Goal: Information Seeking & Learning: Check status

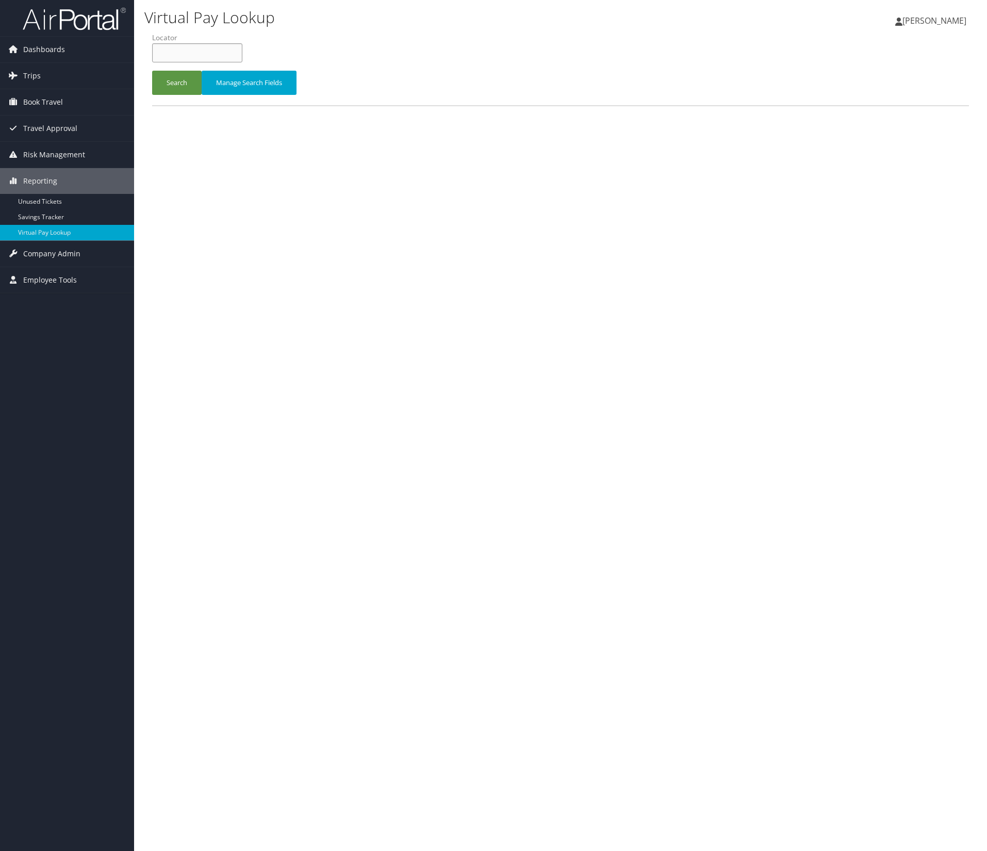
click at [236, 62] on input "text" at bounding box center [197, 52] width 90 height 19
type input "v"
paste input "CSYCOB"
type input "CSYCOB"
click at [152, 71] on button "Search" at bounding box center [177, 83] width 50 height 24
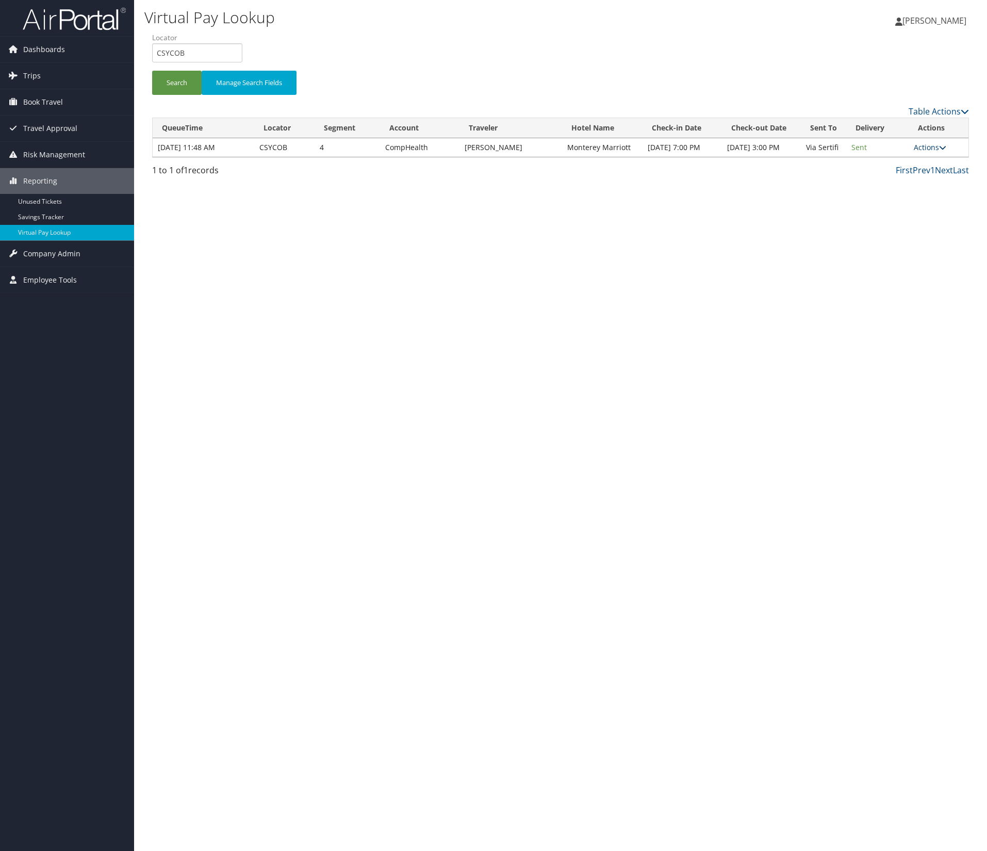
click at [917, 152] on link "Actions" at bounding box center [930, 147] width 32 height 10
click at [899, 228] on link "Logs" at bounding box center [882, 220] width 65 height 18
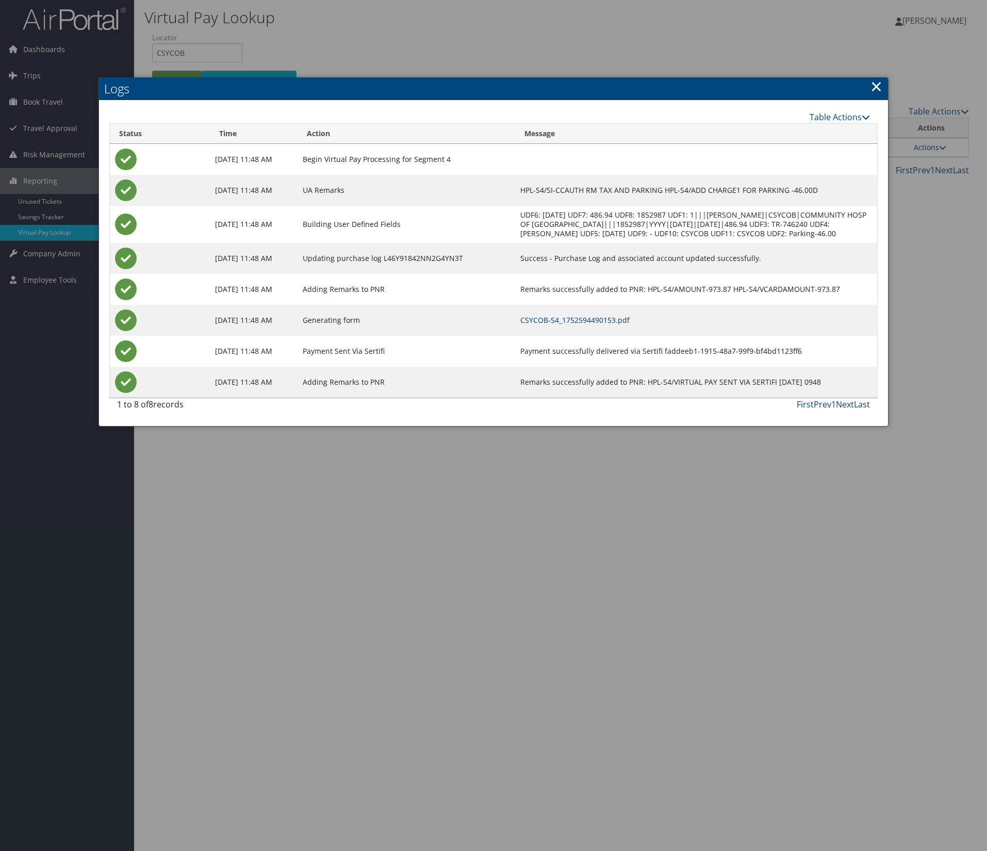
click at [630, 325] on link "CSYCOB-S4_1752594490153.pdf" at bounding box center [574, 320] width 109 height 10
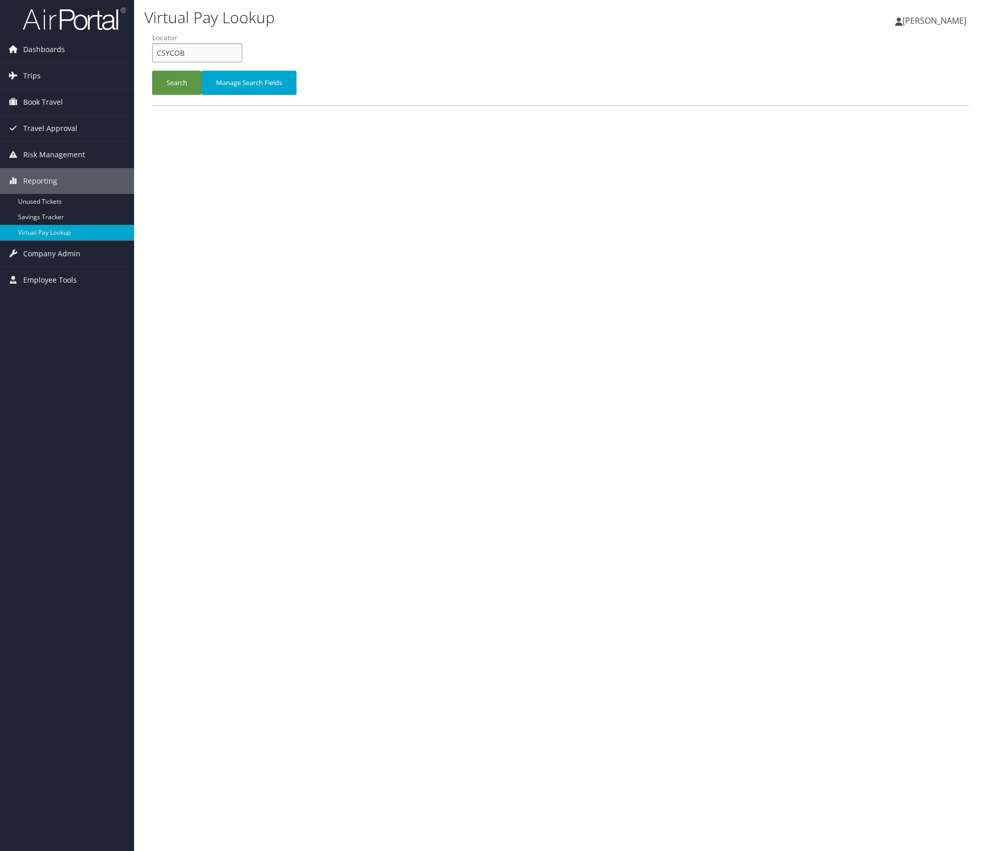
click at [203, 62] on input "CSYCOB" at bounding box center [197, 52] width 90 height 19
paste input "JROTZR"
type input "JROTZR"
click at [188, 95] on button "Search" at bounding box center [177, 83] width 50 height 24
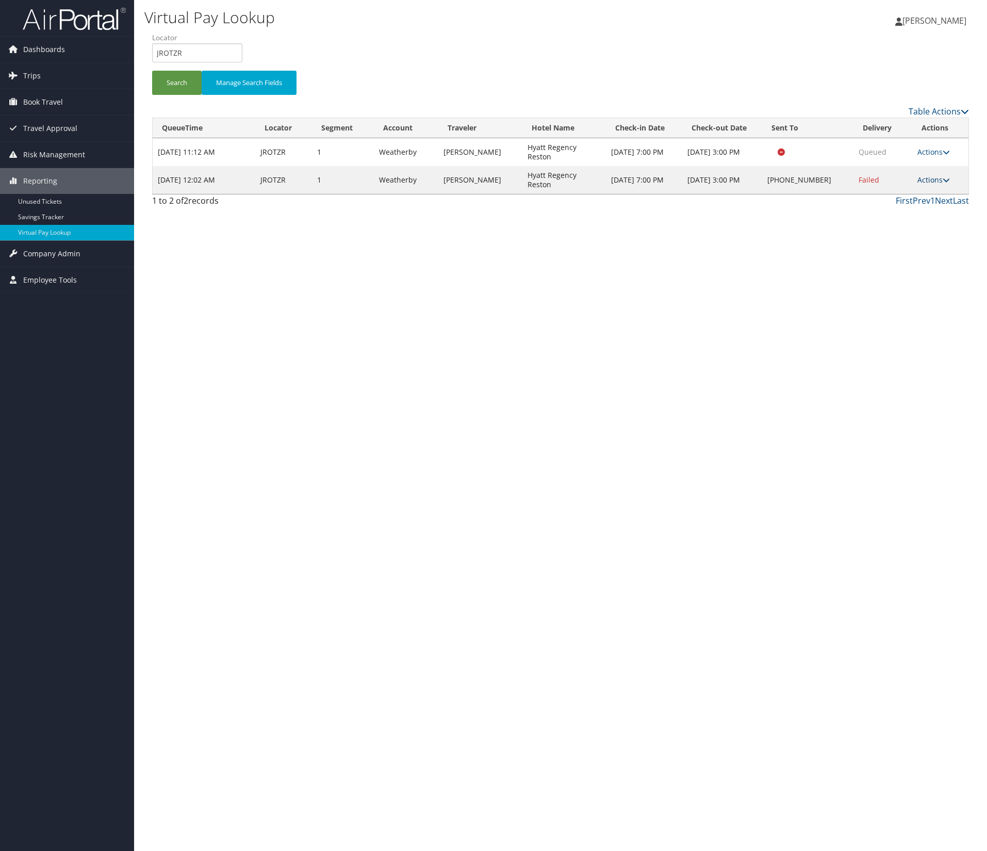
click at [928, 185] on link "Actions" at bounding box center [934, 180] width 32 height 10
click at [903, 284] on link "Logs" at bounding box center [859, 276] width 88 height 18
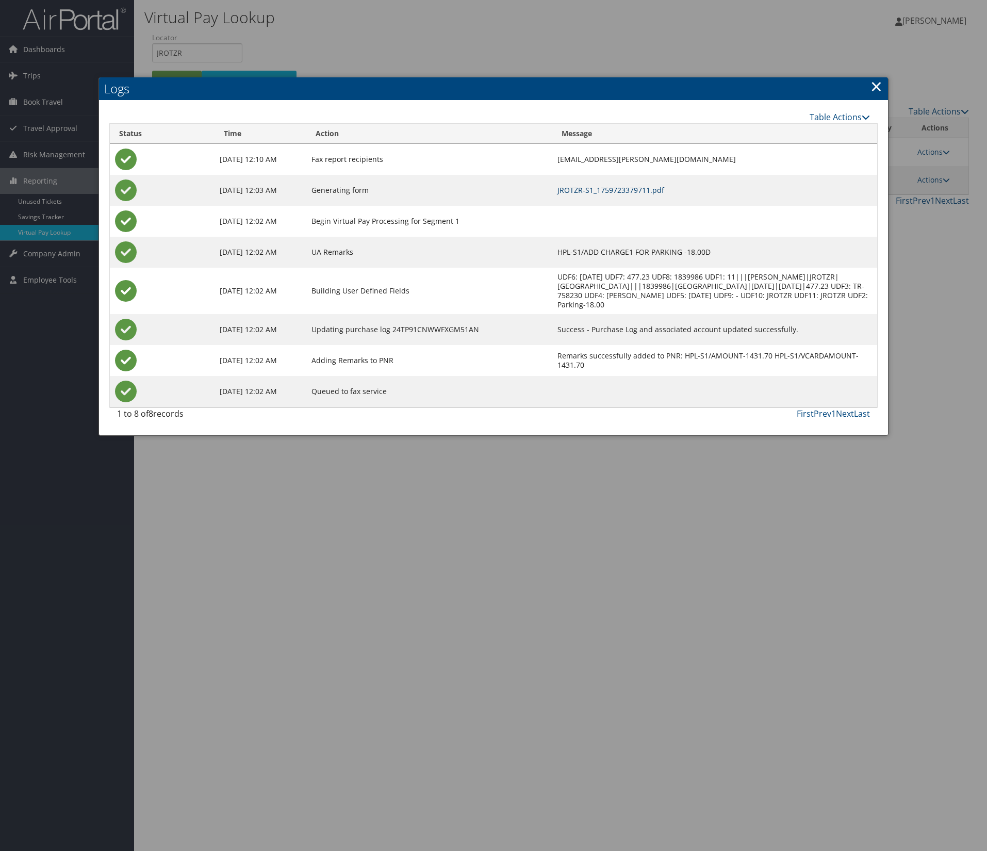
click at [616, 195] on link "JROTZR-S1_1759723379711.pdf" at bounding box center [611, 190] width 107 height 10
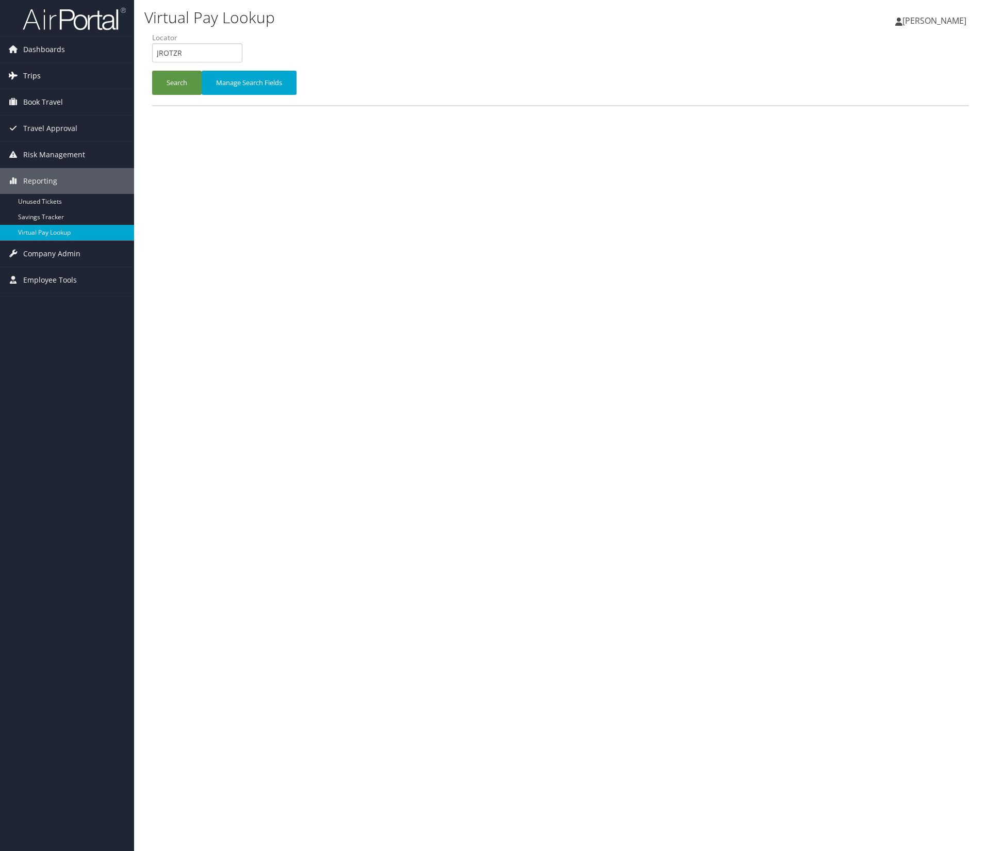
click at [93, 82] on link "Trips" at bounding box center [67, 76] width 134 height 26
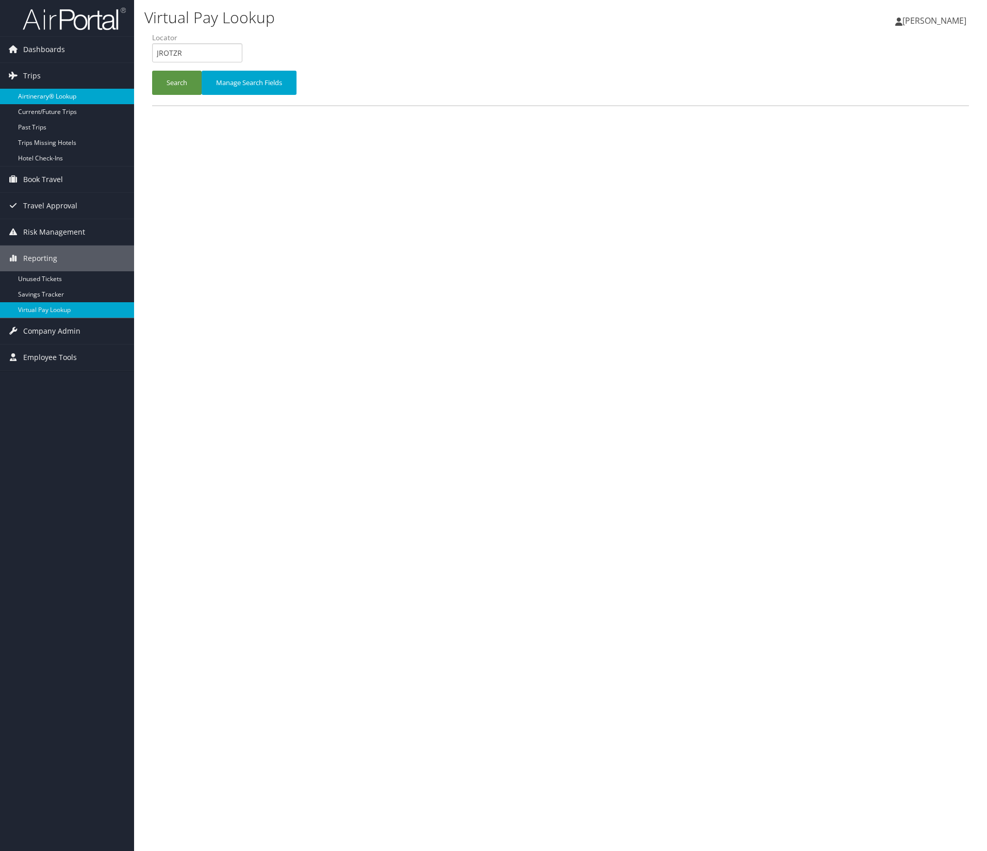
click at [100, 103] on link "Airtinerary® Lookup" at bounding box center [67, 96] width 134 height 15
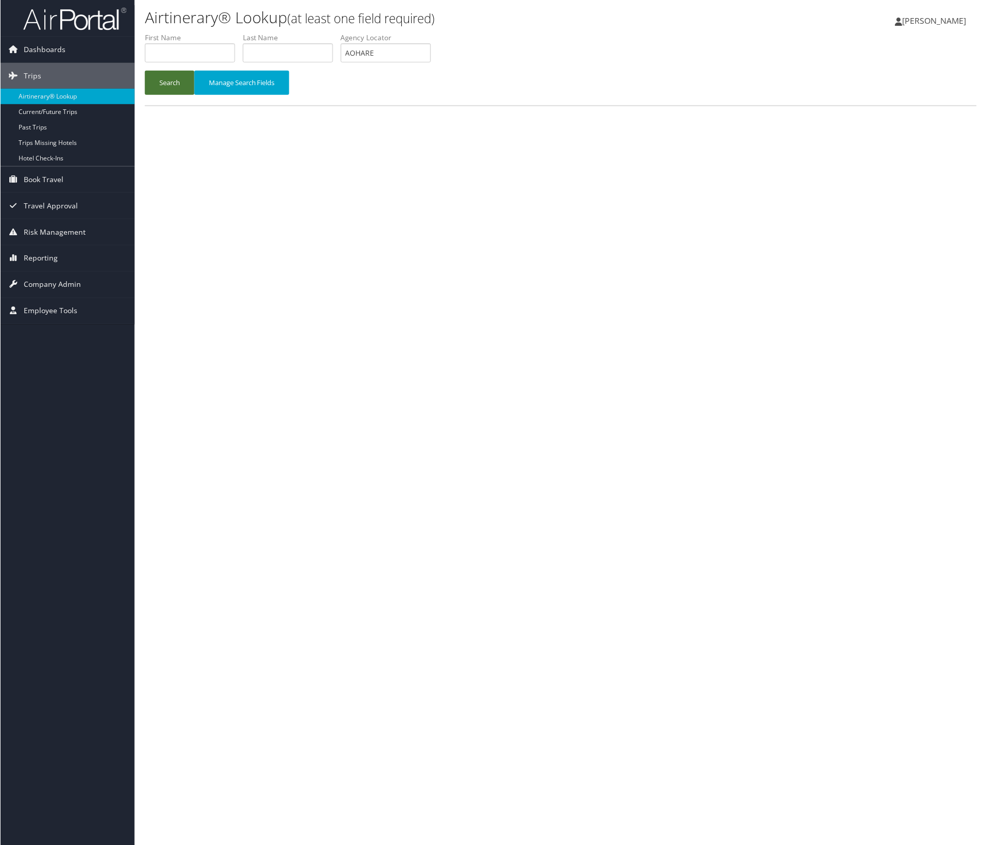
type input "AOHARE"
click at [194, 95] on button "Search" at bounding box center [169, 83] width 50 height 24
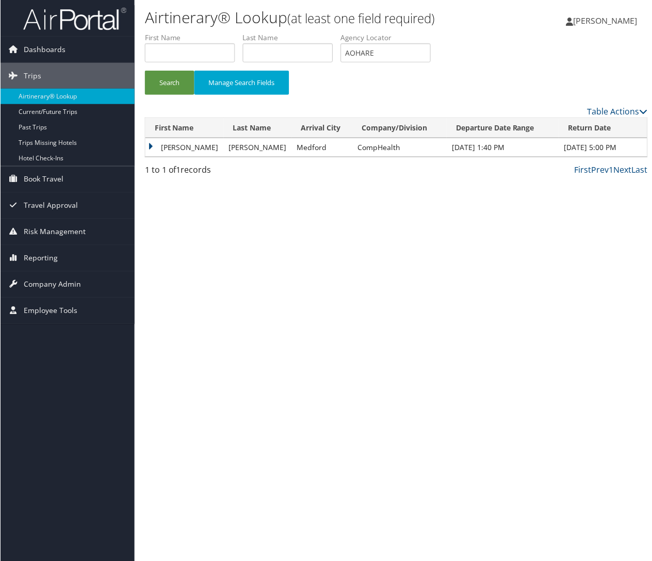
click at [145, 157] on td "Jenniffer" at bounding box center [184, 147] width 78 height 19
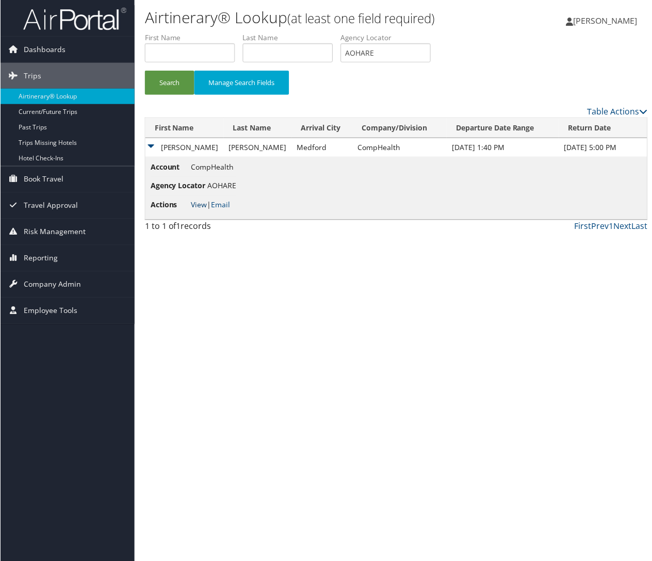
click at [191, 210] on link "View" at bounding box center [199, 205] width 16 height 10
click at [346, 62] on input "AOHARE" at bounding box center [385, 52] width 90 height 19
paste input "MPZCCJ"
type input "MPZCCJ"
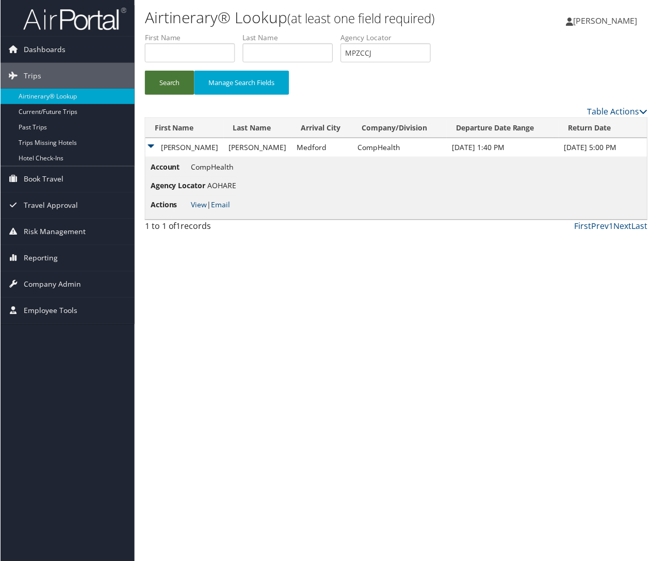
click at [144, 95] on button "Search" at bounding box center [169, 83] width 50 height 24
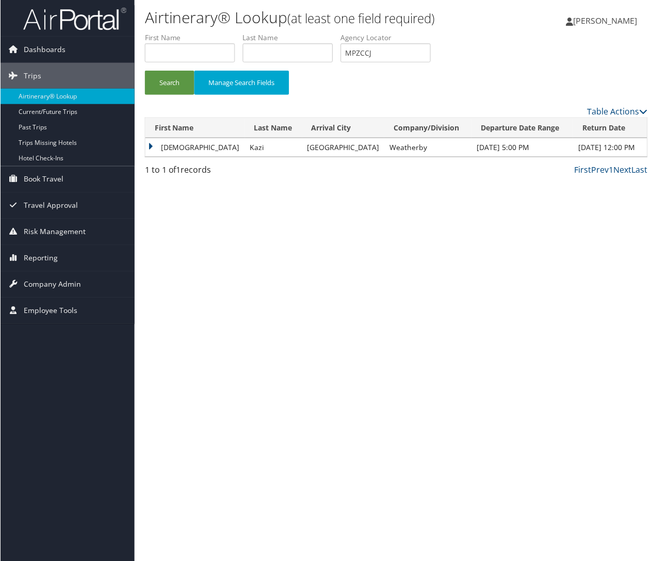
click at [145, 157] on td "Daanish" at bounding box center [195, 147] width 100 height 19
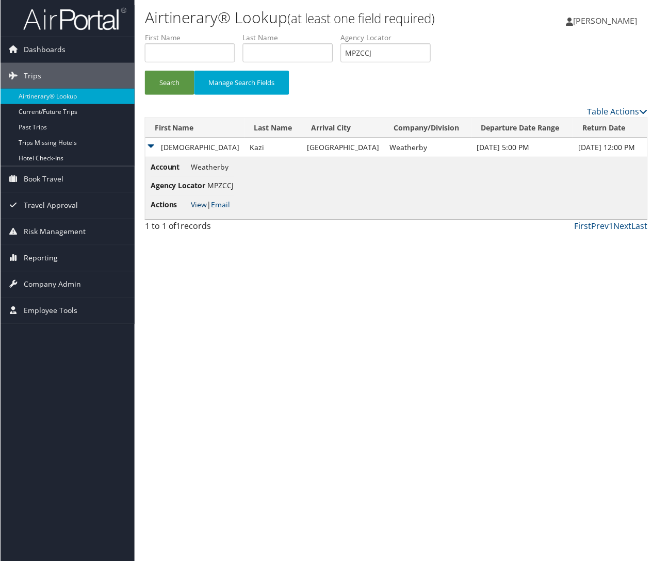
click at [191, 210] on link "View" at bounding box center [199, 205] width 16 height 10
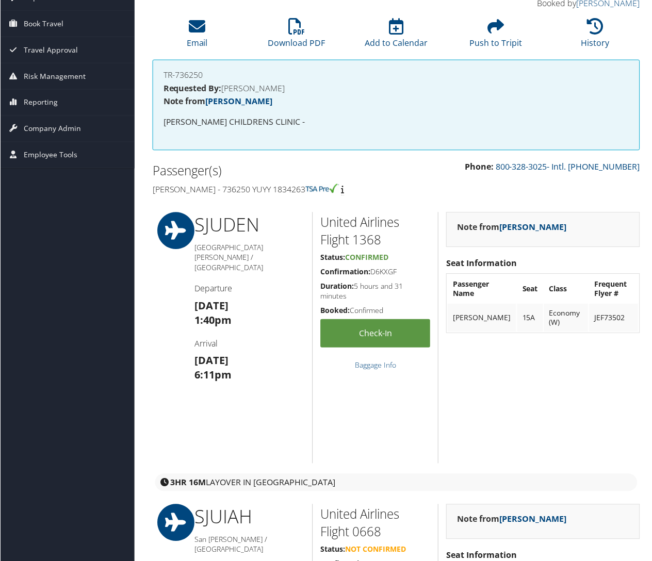
scroll to position [206, 0]
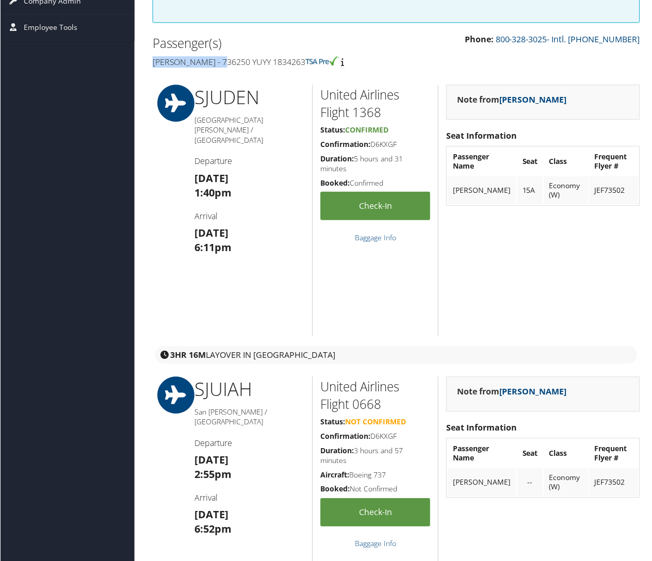
drag, startPoint x: 128, startPoint y: 222, endPoint x: 20, endPoint y: 233, distance: 109.4
click at [144, 72] on div "Passenger(s) [PERSON_NAME] - 736250 YUYY 1834263" at bounding box center [270, 52] width 252 height 39
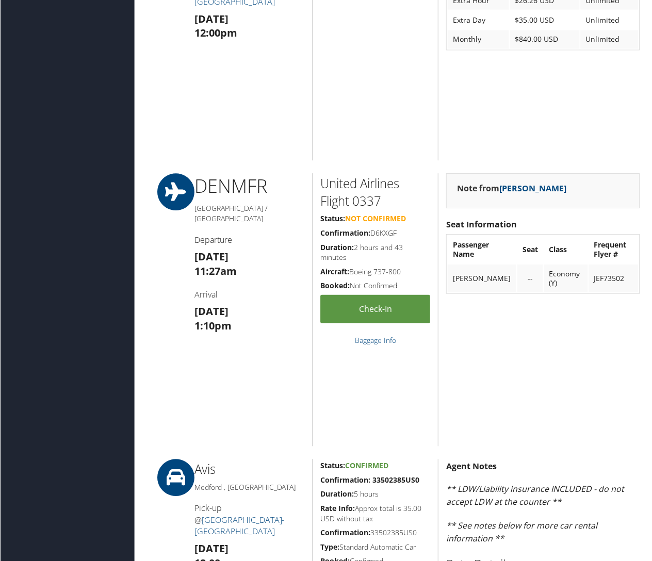
scroll to position [1444, 0]
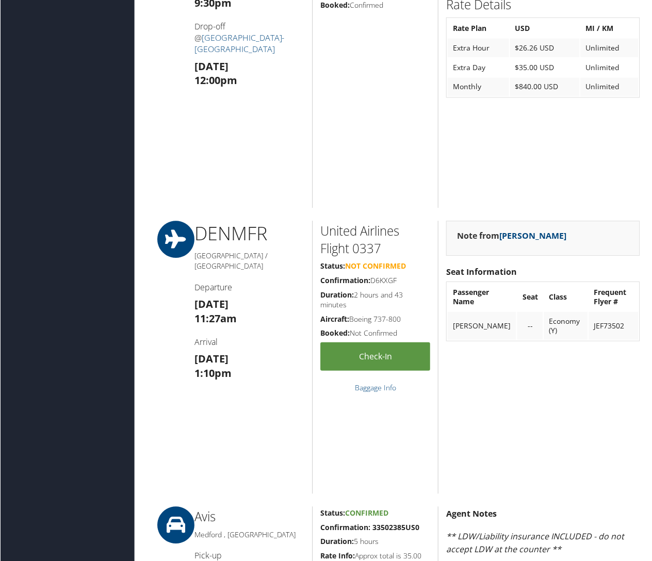
drag, startPoint x: 309, startPoint y: 183, endPoint x: 232, endPoint y: 168, distance: 78.7
copy strong "Confirmation: 33502385US0"
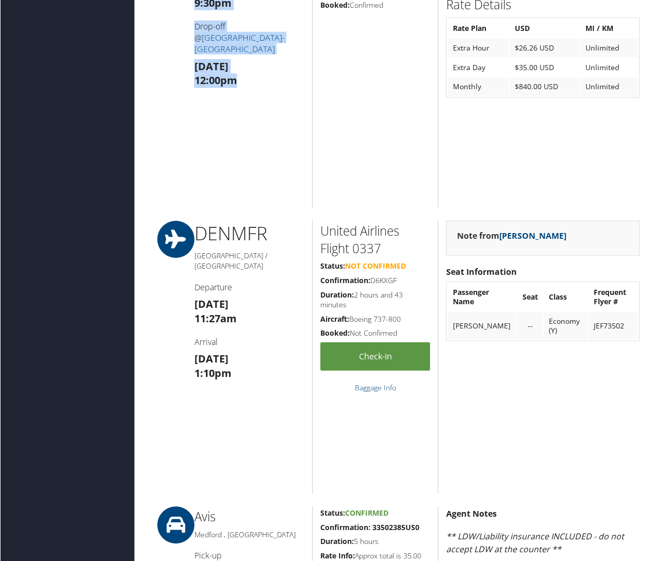
drag, startPoint x: 151, startPoint y: 420, endPoint x: 64, endPoint y: 201, distance: 235.2
click at [186, 201] on div "Avis Medford , OR Pick-up @ Rogue Valley International-Medford Airport Thu 10 J…" at bounding box center [249, 53] width 126 height 309
copy div "Pick-up @ Rogue Valley International-Medford Airport Thu 10 Jul 9:30pm Drop-off…"
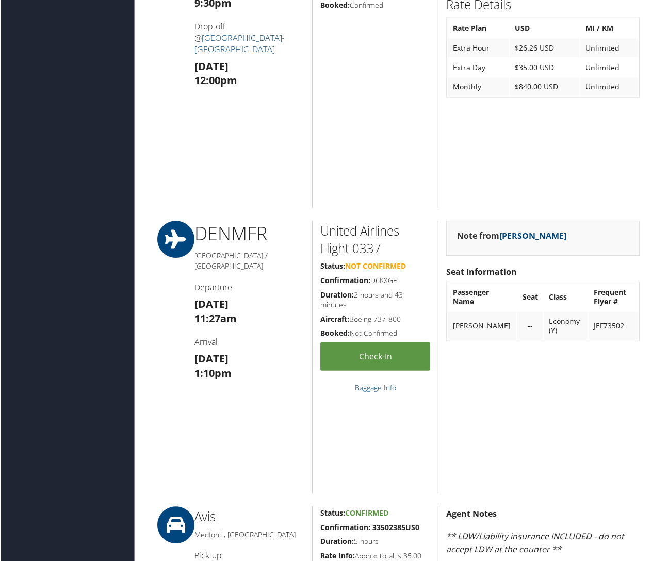
drag, startPoint x: 269, startPoint y: 314, endPoint x: 242, endPoint y: 291, distance: 34.7
click at [312, 208] on div "Status: Confirmed Confirmation: 33502385US0 Duration: 180 days Rate Info: 7225.…" at bounding box center [375, 53] width 126 height 309
drag, startPoint x: 232, startPoint y: 284, endPoint x: 454, endPoint y: 334, distance: 228.4
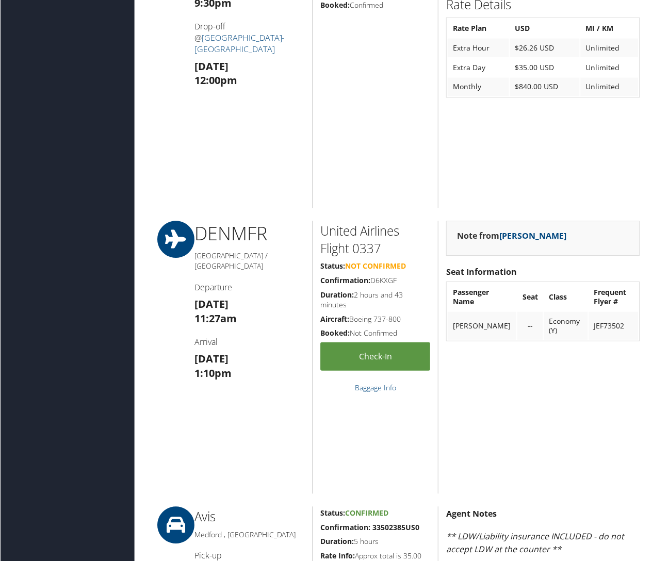
click at [312, 208] on div "Status: Confirmed Confirmation: 33502385US0 Duration: 180 days Rate Info: 7225.…" at bounding box center [375, 53] width 126 height 309
drag, startPoint x: 263, startPoint y: 294, endPoint x: 259, endPoint y: 299, distance: 6.6
drag, startPoint x: 258, startPoint y: 300, endPoint x: 230, endPoint y: 286, distance: 31.8
click at [312, 208] on div "Status: Confirmed Confirmation: 33502385US0 Duration: 180 days Rate Info: 7225.…" at bounding box center [375, 53] width 126 height 309
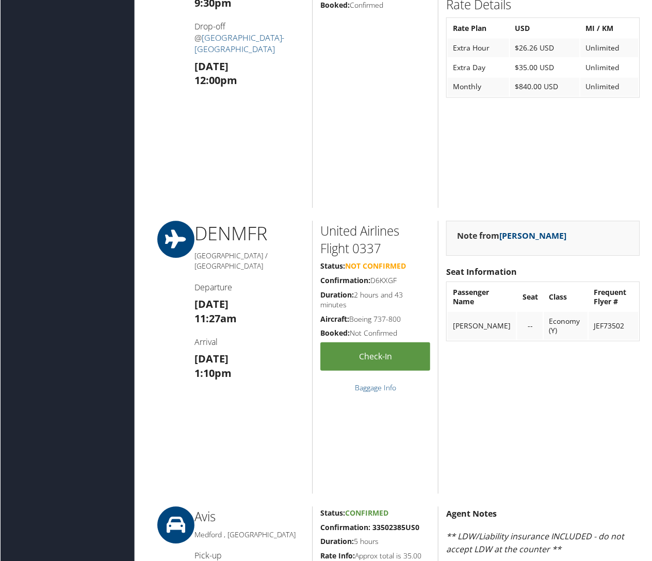
copy h5 "Type: Standard Automatic Car"
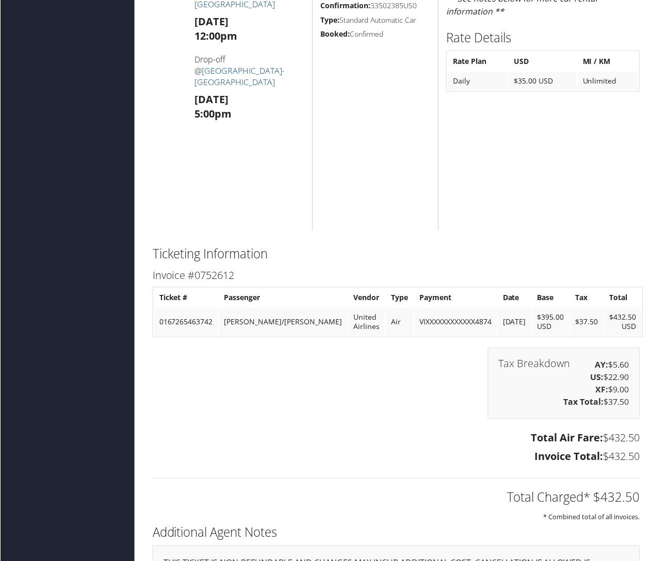
scroll to position [2063, 0]
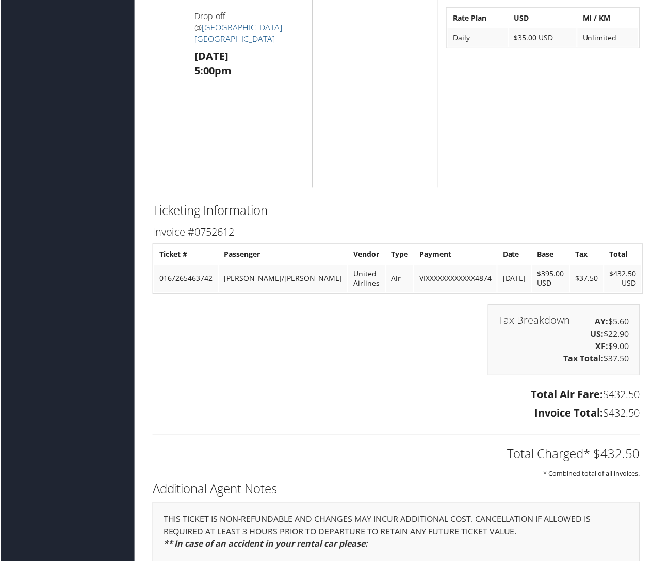
click at [194, 78] on h3 "Wed 24 Sep 5:00pm" at bounding box center [249, 63] width 110 height 29
drag, startPoint x: 151, startPoint y: 410, endPoint x: 69, endPoint y: 387, distance: 85.1
click at [186, 188] on div "Avis Medford , OR Pick-up @ Rogue Valley International-Medford Airport Wed 24 S…" at bounding box center [249, 38] width 126 height 299
copy h3 "Wed 24 Sep 5:00pm"
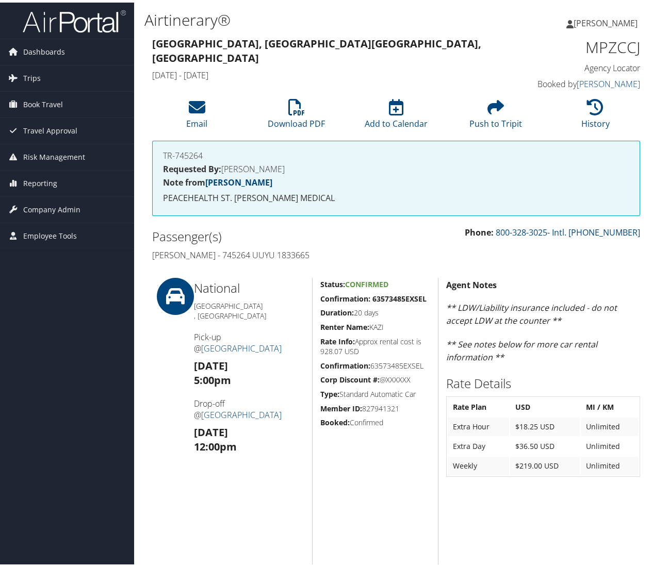
scroll to position [103, 0]
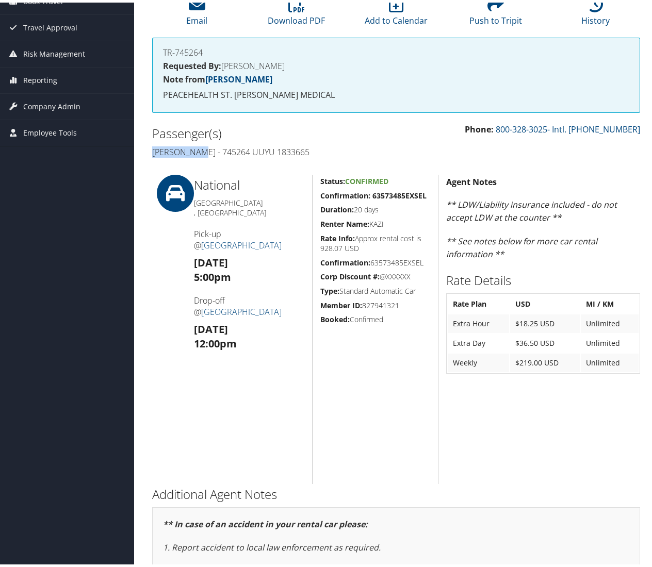
drag, startPoint x: 100, startPoint y: 303, endPoint x: 11, endPoint y: 297, distance: 88.9
click at [144, 159] on div "Passenger(s) [PERSON_NAME] - 745264 UUYU 1833665" at bounding box center [270, 140] width 252 height 39
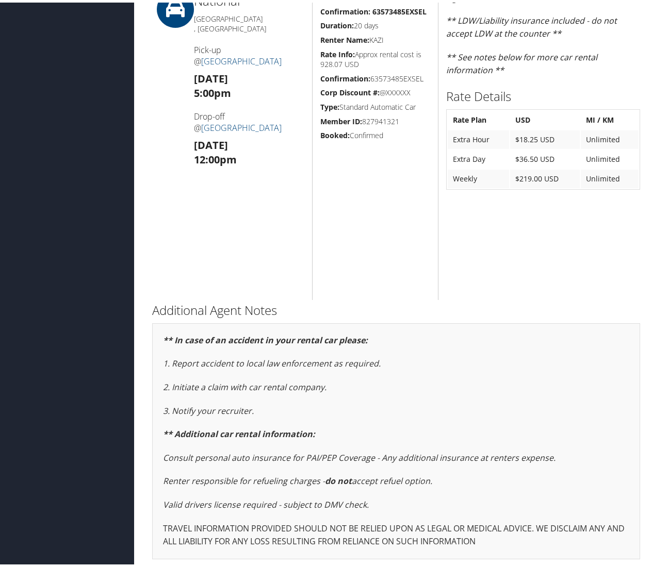
scroll to position [1, 0]
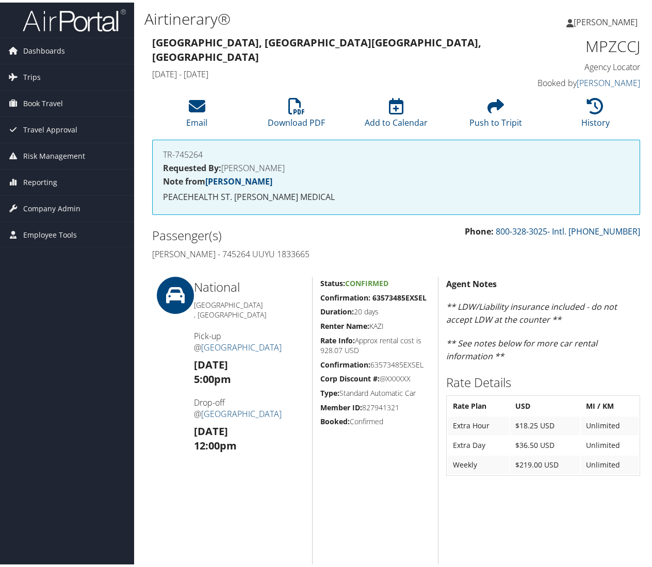
click at [184, 427] on div "85893729 [GEOGRAPHIC_DATA], [GEOGRAPHIC_DATA] [GEOGRAPHIC_DATA], [GEOGRAPHIC_DA…" at bounding box center [395, 442] width 503 height 822
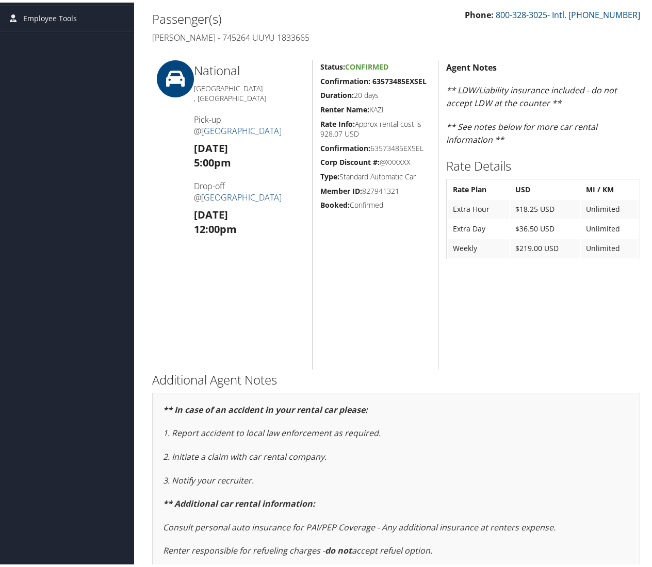
scroll to position [310, 0]
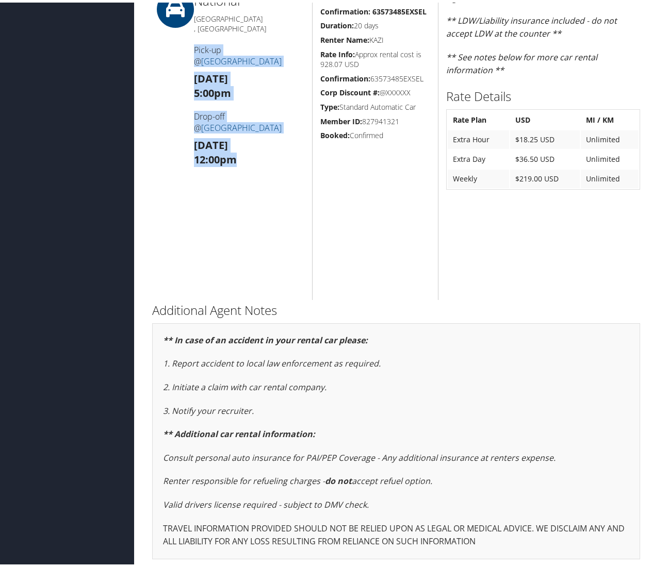
drag, startPoint x: 152, startPoint y: 365, endPoint x: 64, endPoint y: 199, distance: 187.6
click at [186, 199] on div "National [GEOGRAPHIC_DATA] , [GEOGRAPHIC_DATA] Pick-up @ [GEOGRAPHIC_DATA] [DAT…" at bounding box center [249, 142] width 126 height 309
copy div "Pick-up @ [GEOGRAPHIC_DATA] [DATE] 5:00pm Drop-off @ [GEOGRAPHIC_DATA] [DATE] 1…"
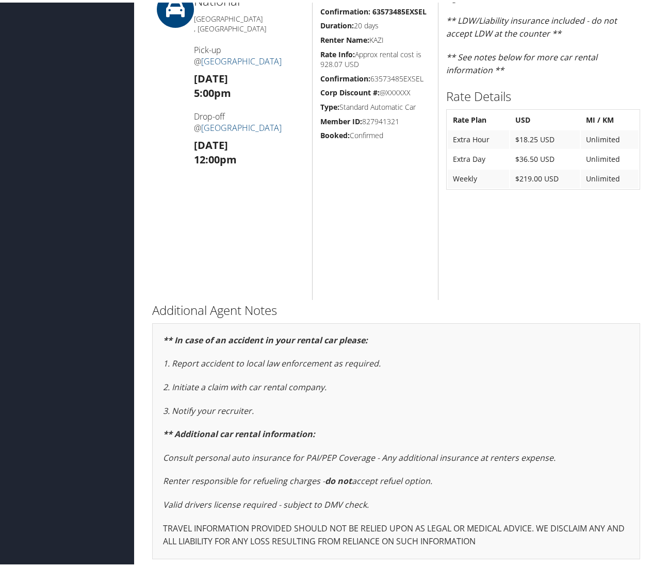
click at [320, 14] on h5 "Confirmation: 63573485EXSEL" at bounding box center [375, 9] width 110 height 10
drag, startPoint x: 318, startPoint y: 169, endPoint x: 225, endPoint y: 157, distance: 94.2
click at [312, 157] on div "Status: Confirmed Confirmation: 63573485EXSEL Duration: 20 days Renter Name: KA…" at bounding box center [375, 142] width 126 height 309
copy strong "Confirmation: 63573485EXSEL"
drag, startPoint x: 286, startPoint y: 359, endPoint x: 229, endPoint y: 348, distance: 57.9
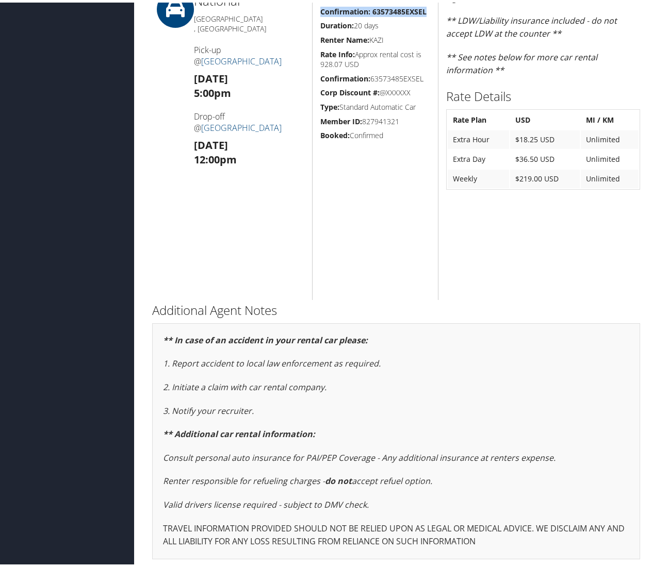
click at [312, 298] on div "Status: Confirmed Confirmation: 63573485EXSEL Duration: 20 days Renter Name: KA…" at bounding box center [375, 142] width 126 height 309
copy h5 "Type: Standard Automatic Car"
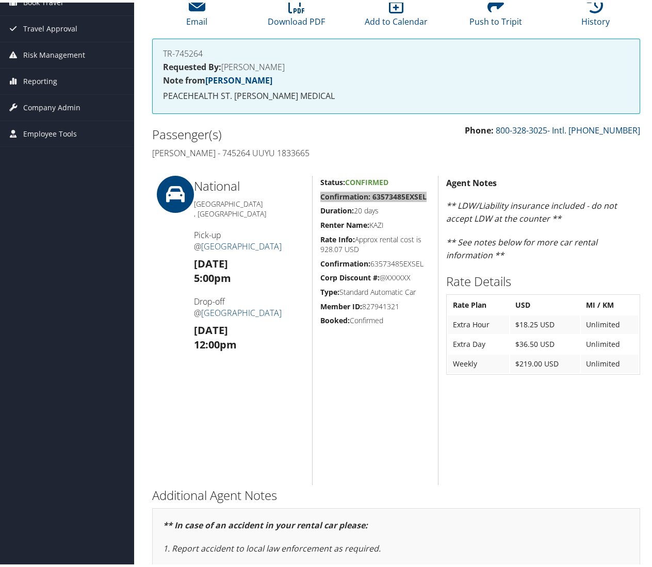
scroll to position [0, 0]
